Goal: Navigation & Orientation: Go to known website

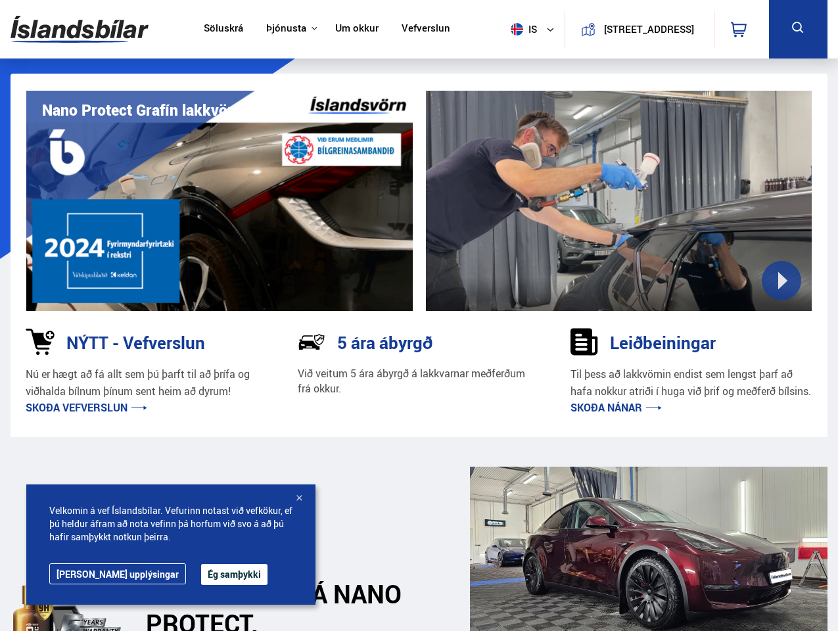
click at [80, 29] on img at bounding box center [80, 29] width 138 height 43
click at [519, 29] on span "is" at bounding box center [521, 29] width 33 height 12
click at [741, 29] on icon at bounding box center [739, 30] width 16 height 16
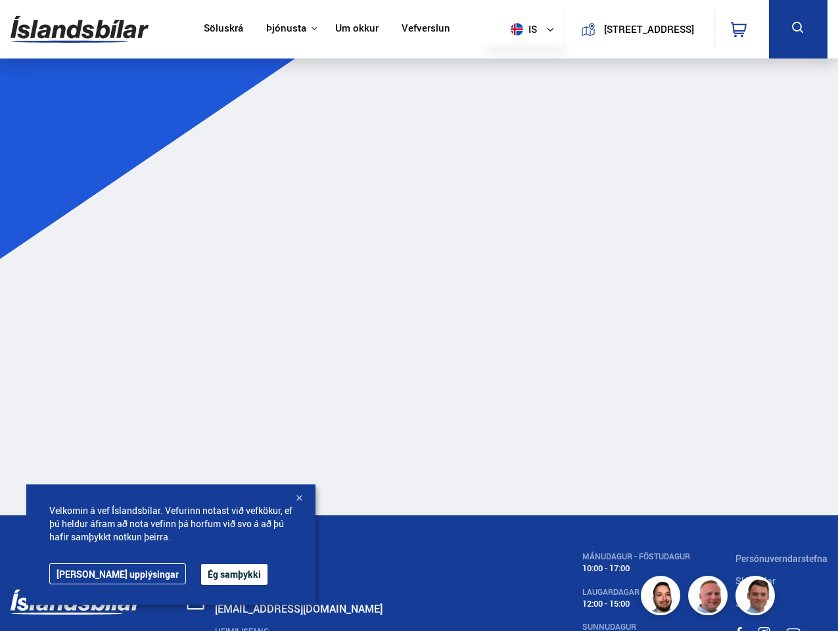
click at [798, 29] on icon at bounding box center [798, 28] width 16 height 16
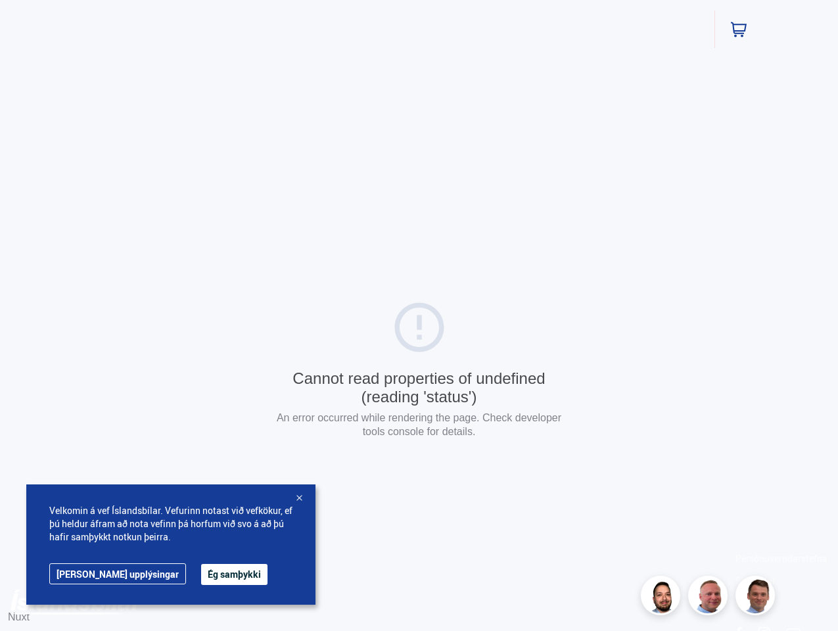
click at [201, 574] on button "Ég samþykki" at bounding box center [234, 574] width 66 height 21
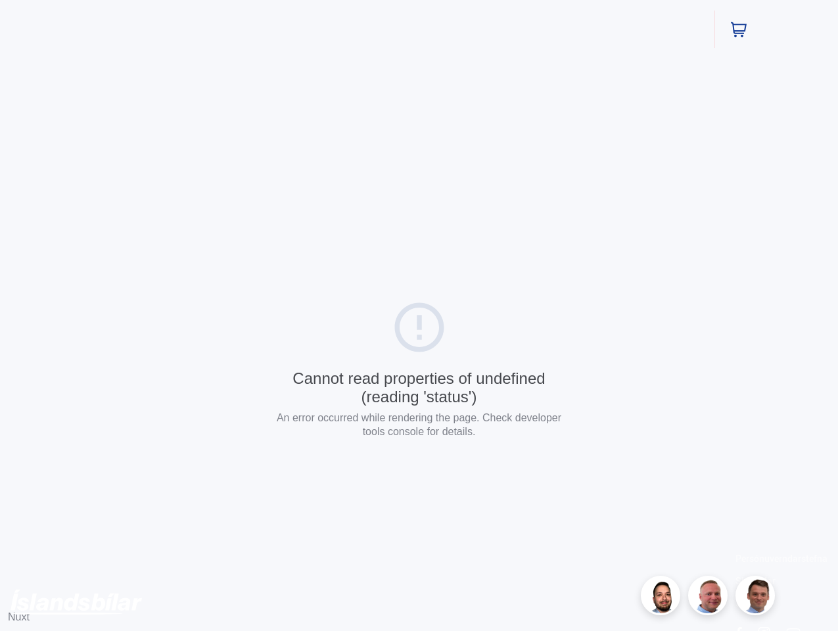
click at [299, 499] on div "Cannot read properties of undefined (reading 'status') An error occurred while …" at bounding box center [419, 371] width 838 height 743
